Goal: Task Accomplishment & Management: Complete application form

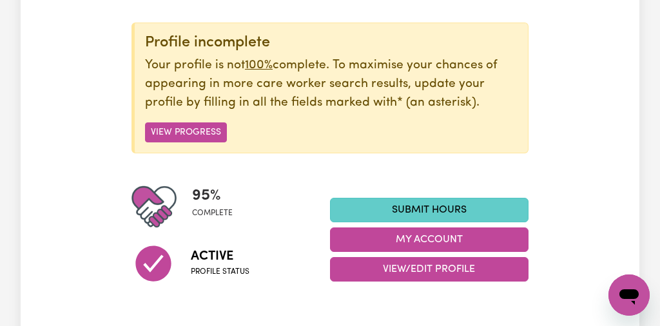
click at [440, 205] on link "Submit Hours" at bounding box center [429, 210] width 199 height 24
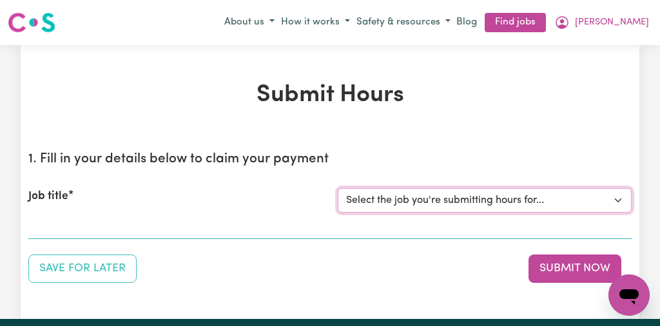
click at [618, 200] on select "Select the job you're submitting hours for... [[PERSON_NAME]] [DEMOGRAPHIC_DATA…" at bounding box center [485, 200] width 294 height 24
select select "13254"
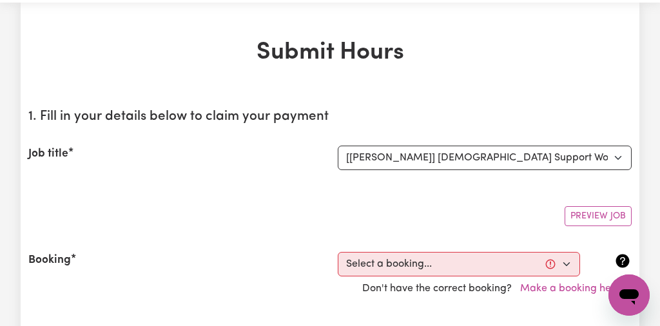
scroll to position [62, 0]
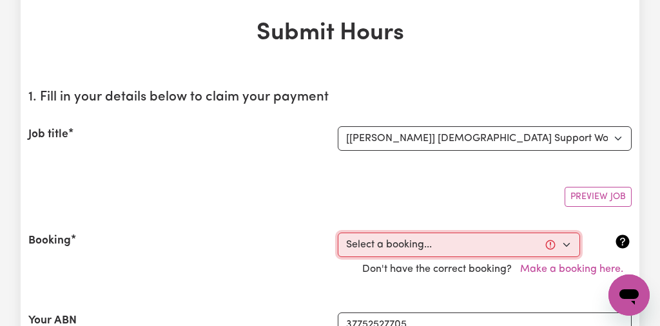
click at [566, 242] on select "Select a booking... [DATE] 10:00am to 01:00pm (RECURRING) [DATE] 10:00am to 01:…" at bounding box center [459, 245] width 242 height 24
select select "349372"
type input "[DATE]"
type input "12"
type input "9"
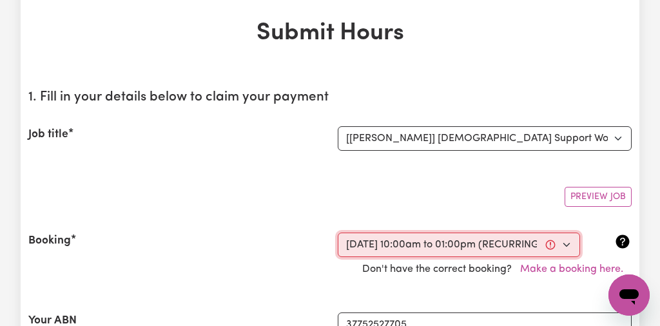
type input "2025"
type input "10:00"
type input "10"
type input "0"
select select "am"
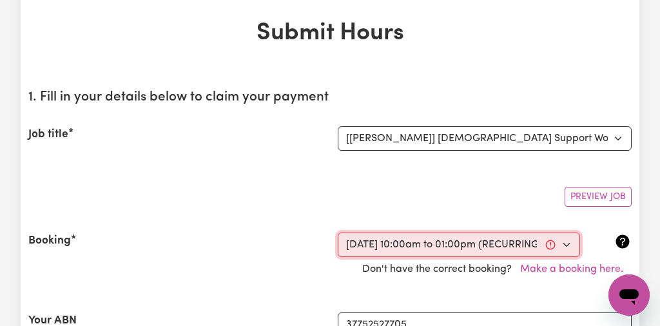
type input "13:00"
type input "1"
type input "0"
select select "pm"
select select "44-Weekday"
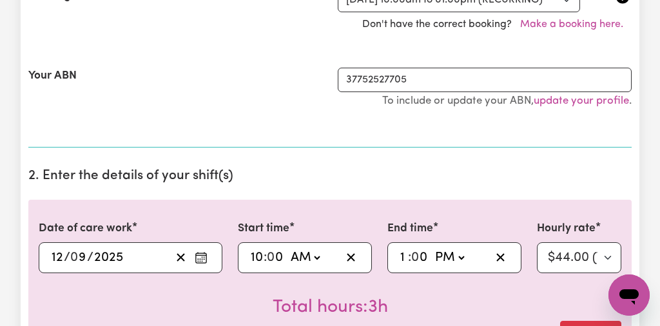
scroll to position [309, 0]
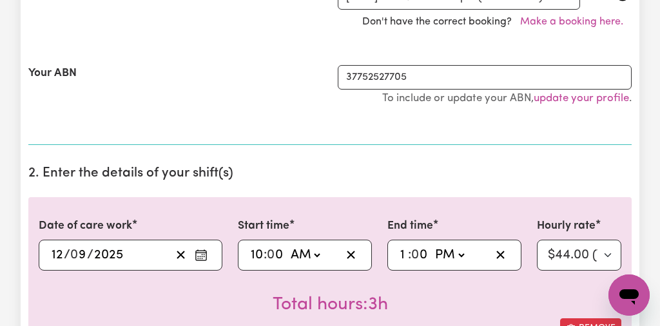
click at [260, 255] on input "10" at bounding box center [257, 255] width 14 height 19
type input "01:00"
type input "1"
type input "11:00"
type input "11"
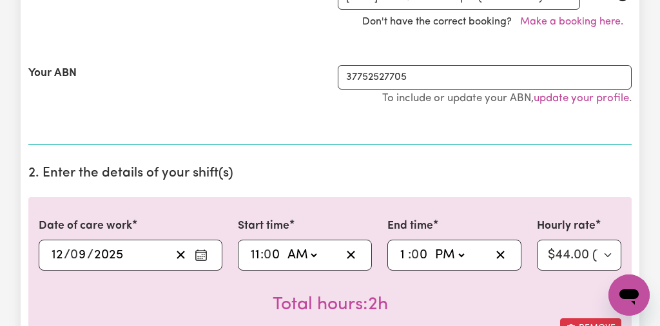
click at [405, 255] on input "1" at bounding box center [404, 255] width 8 height 19
type input "14:00"
type input "2"
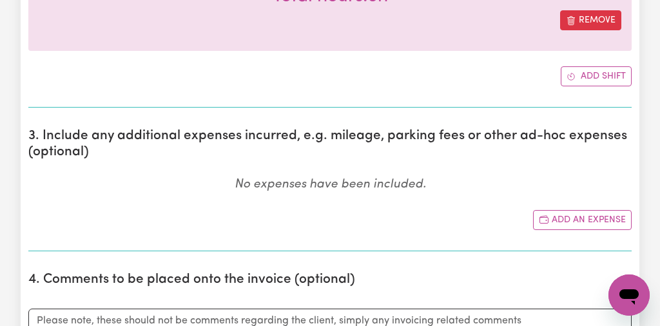
scroll to position [619, 0]
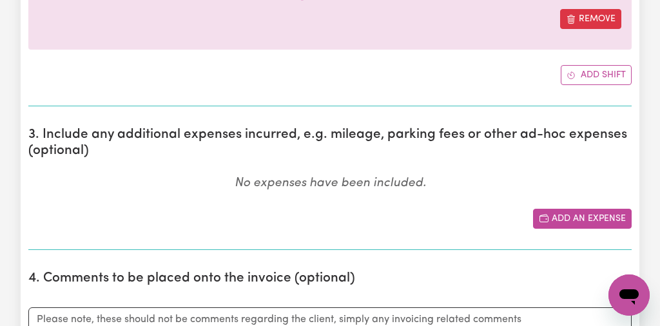
click at [614, 213] on button "Add an expense" at bounding box center [582, 219] width 99 height 20
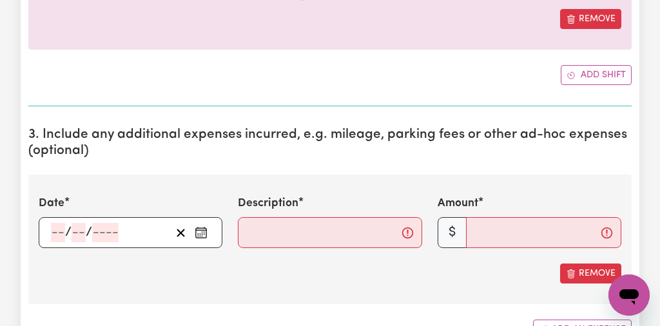
click at [197, 232] on icon "Enter the date of expense" at bounding box center [201, 232] width 13 height 13
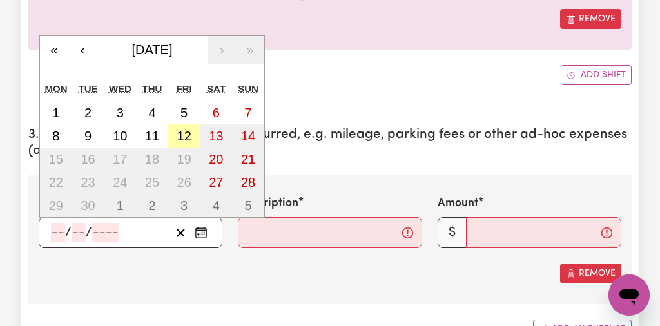
click at [188, 137] on abbr "12" at bounding box center [184, 136] width 14 height 14
type input "[DATE]"
type input "12"
type input "9"
type input "2025"
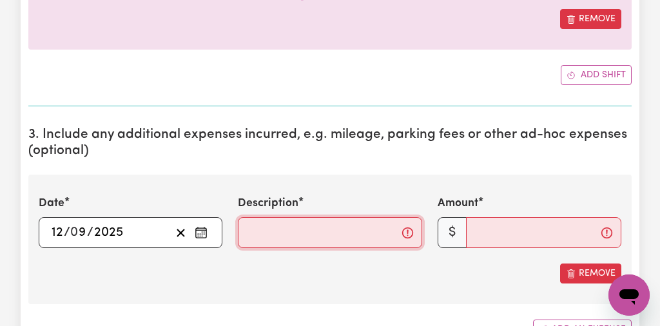
click at [263, 235] on input "Description" at bounding box center [330, 232] width 184 height 31
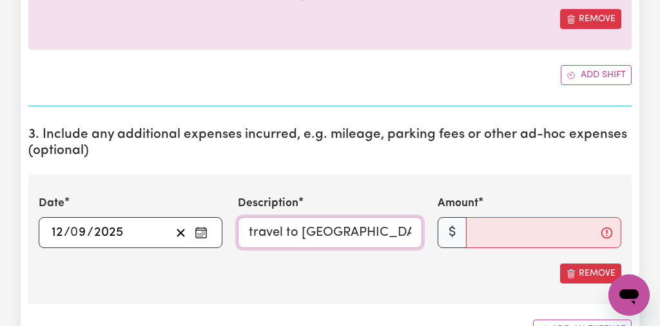
type input "travel to [GEOGRAPHIC_DATA]"
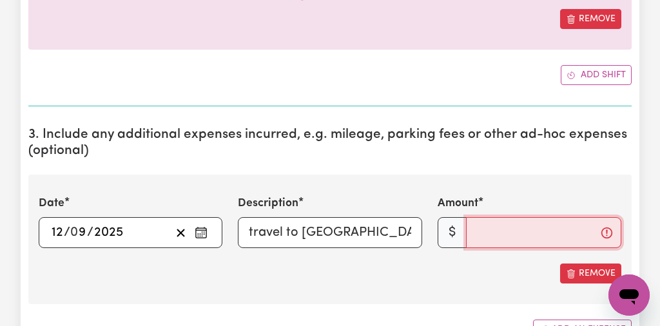
click at [472, 228] on input "Amount" at bounding box center [543, 232] width 155 height 31
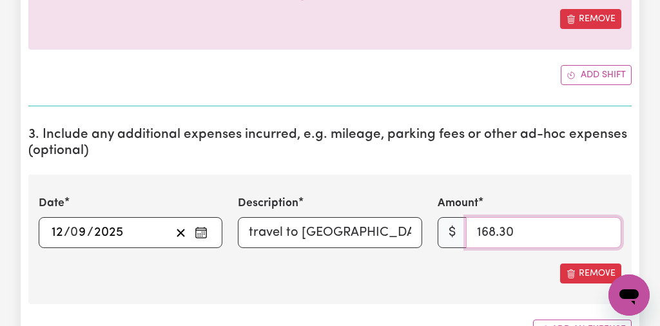
type input "168.30"
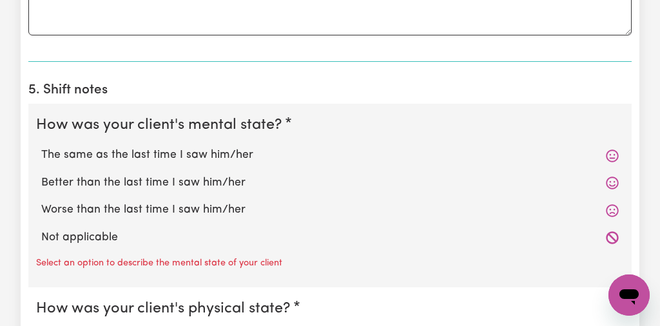
scroll to position [1114, 0]
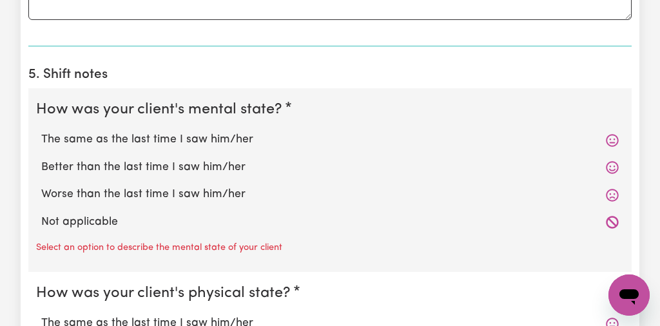
click at [222, 138] on label "The same as the last time I saw him/her" at bounding box center [330, 140] width 578 height 17
click at [41, 132] on input "The same as the last time I saw him/her" at bounding box center [41, 131] width 1 height 1
radio input "true"
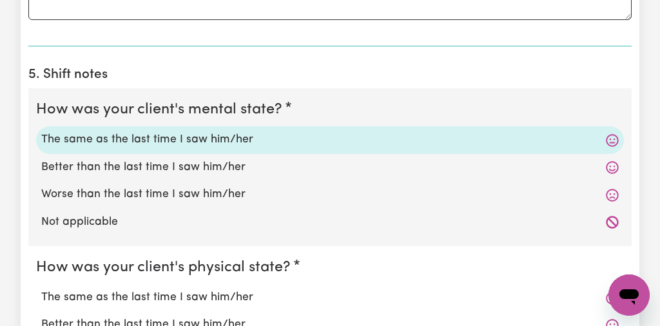
click at [197, 297] on label "The same as the last time I saw him/her" at bounding box center [330, 297] width 578 height 17
click at [41, 289] on input "The same as the last time I saw him/her" at bounding box center [41, 289] width 1 height 1
radio input "true"
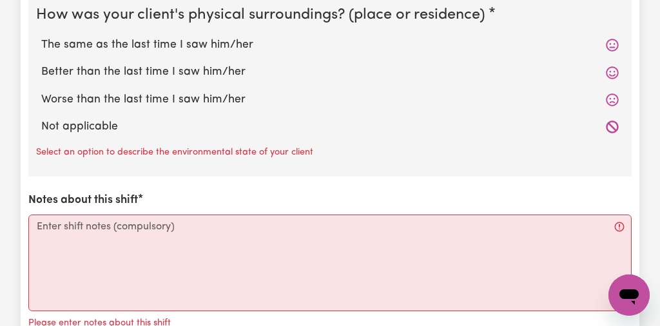
scroll to position [1527, 0]
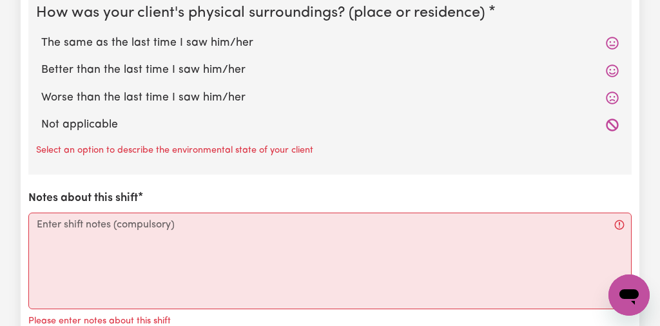
click at [202, 42] on label "The same as the last time I saw him/her" at bounding box center [330, 43] width 578 height 17
click at [41, 35] on input "The same as the last time I saw him/her" at bounding box center [41, 34] width 1 height 1
radio input "true"
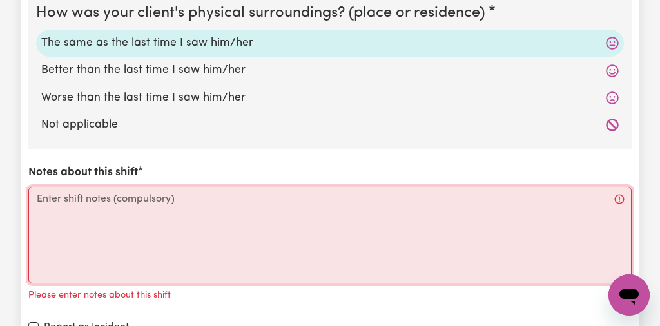
click at [38, 195] on textarea "Notes about this shift" at bounding box center [329, 235] width 603 height 97
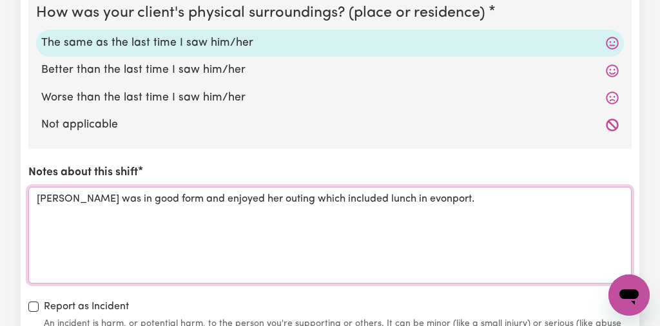
click at [361, 198] on textarea "[PERSON_NAME] was in good form and enjoyed her outing which included lunch in e…" at bounding box center [329, 235] width 603 height 97
type textarea "[PERSON_NAME] was in good form and enjoyed her outing which included lunch in […"
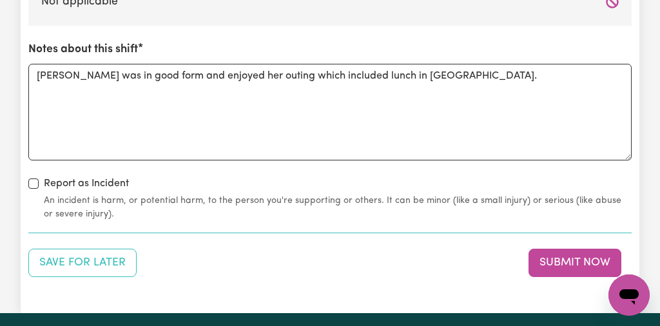
scroll to position [1650, 0]
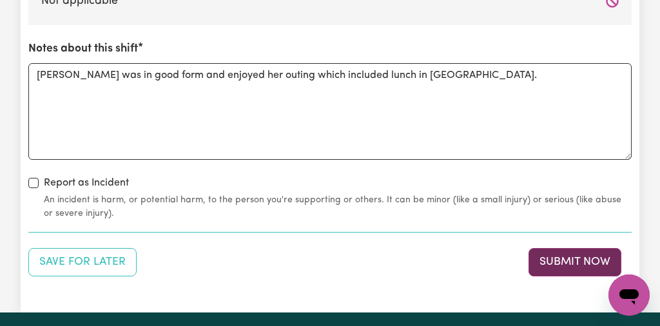
click at [572, 261] on button "Submit Now" at bounding box center [575, 262] width 93 height 28
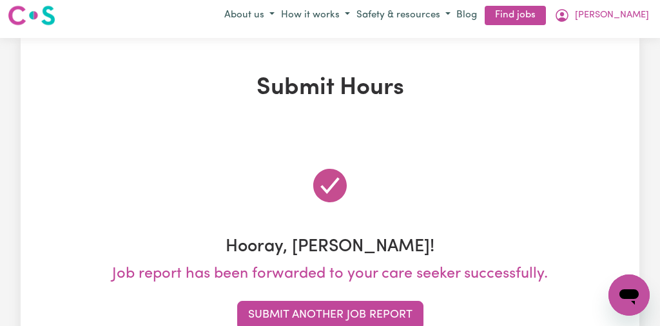
scroll to position [0, 0]
